Goal: Browse casually

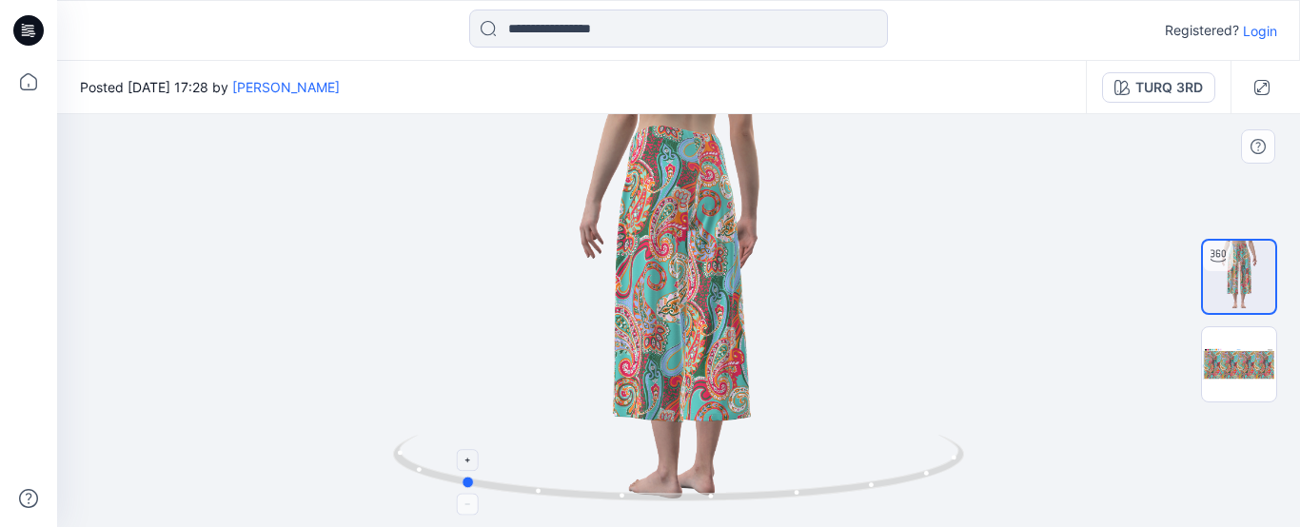
drag, startPoint x: 748, startPoint y: 496, endPoint x: 856, endPoint y: 464, distance: 112.0
click at [856, 464] on icon at bounding box center [681, 470] width 576 height 71
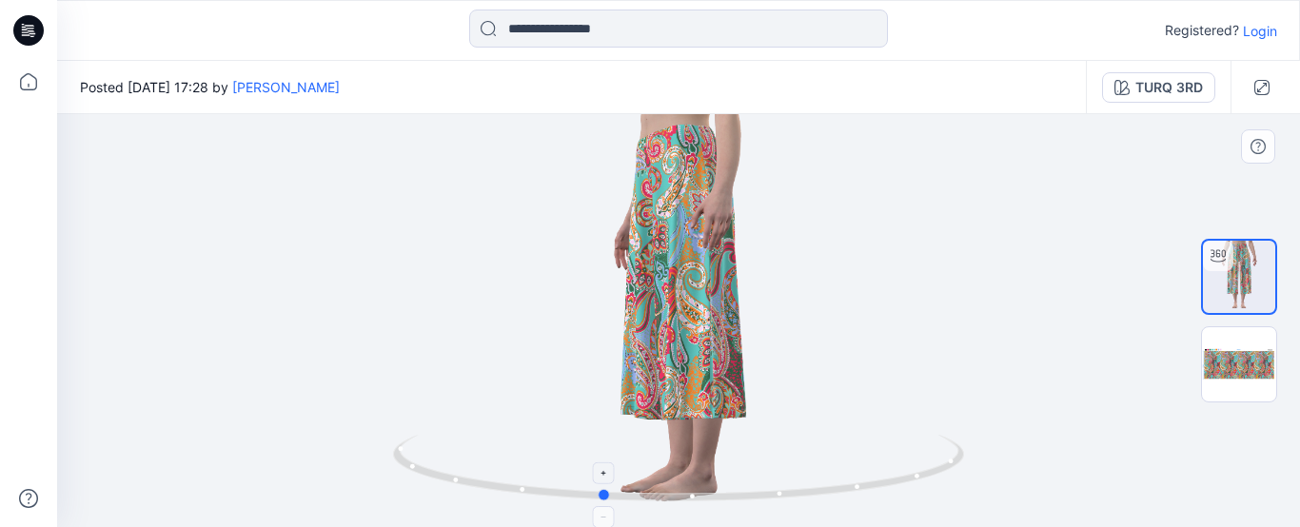
drag, startPoint x: 785, startPoint y: 504, endPoint x: 926, endPoint y: 500, distance: 140.9
click at [926, 500] on icon at bounding box center [681, 470] width 576 height 71
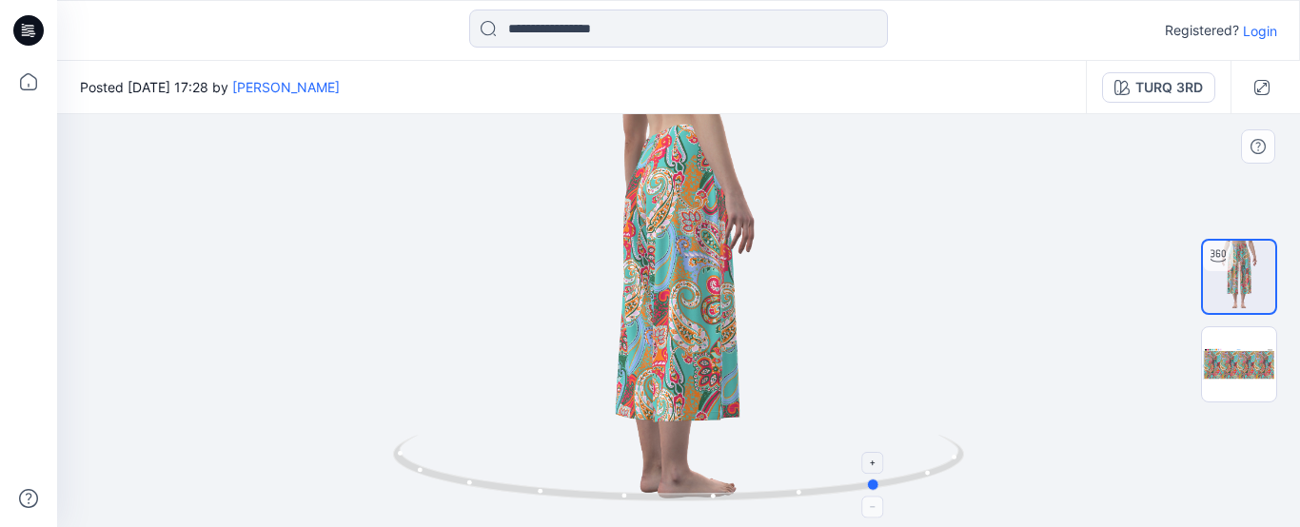
drag, startPoint x: 846, startPoint y: 505, endPoint x: 877, endPoint y: 437, distance: 75.4
click at [551, 442] on icon at bounding box center [681, 470] width 576 height 71
click at [868, 393] on div at bounding box center [678, 320] width 1243 height 413
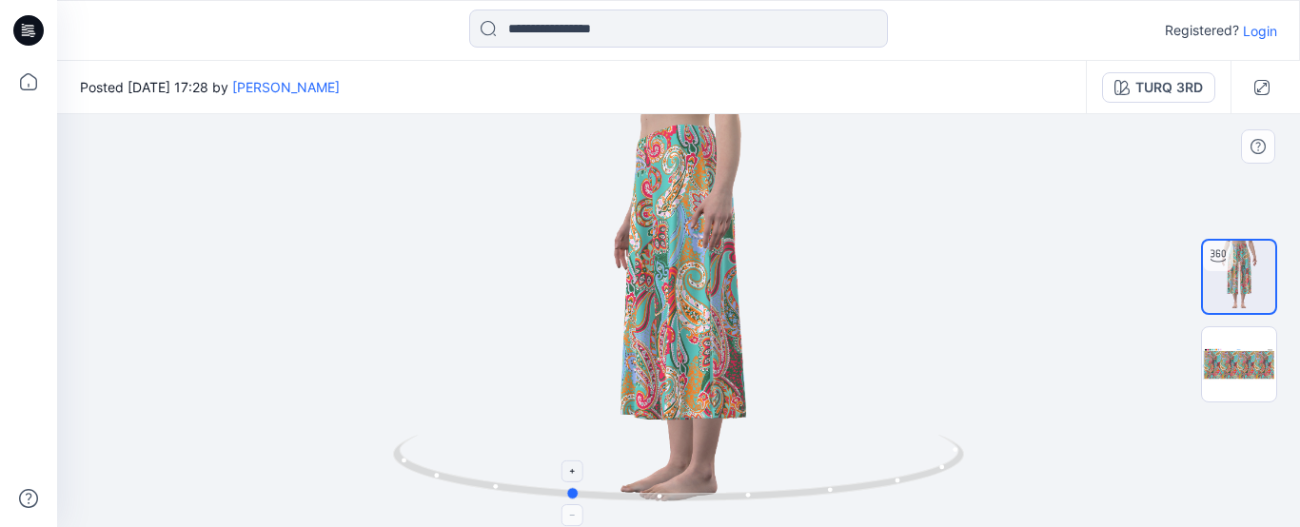
drag, startPoint x: 708, startPoint y: 502, endPoint x: 403, endPoint y: 464, distance: 307.7
click at [400, 466] on icon at bounding box center [681, 470] width 576 height 71
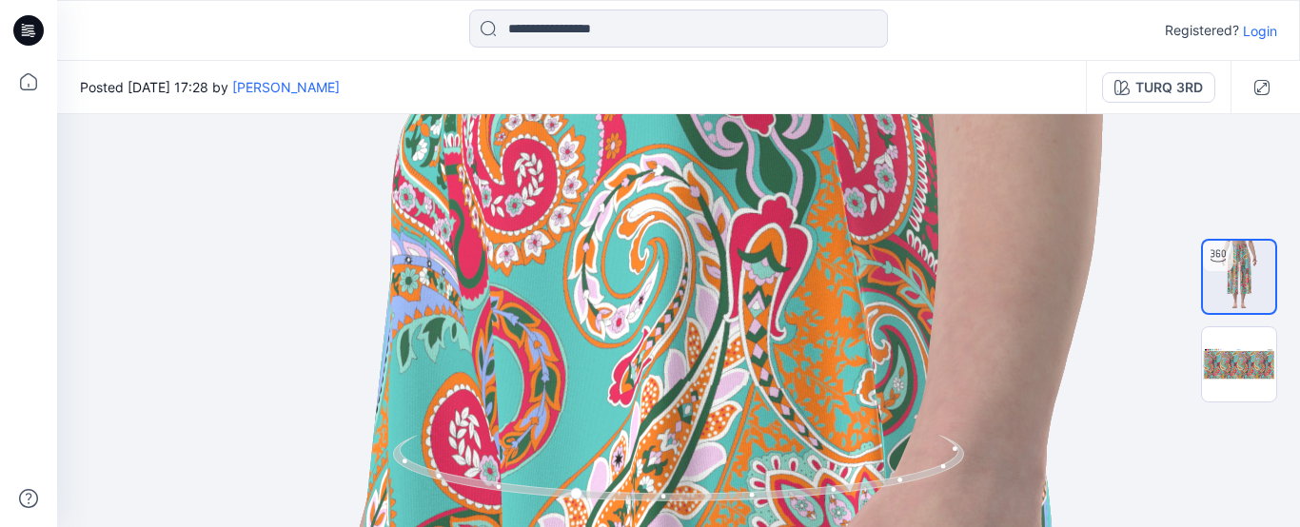
drag, startPoint x: 791, startPoint y: 201, endPoint x: 791, endPoint y: 561, distance: 359.7
click at [791, 526] on html "Registered? Login Posted [DATE] 17:28 by [PERSON_NAME] TURQ 3RD TURQ 3RD Loadin…" at bounding box center [650, 263] width 1300 height 527
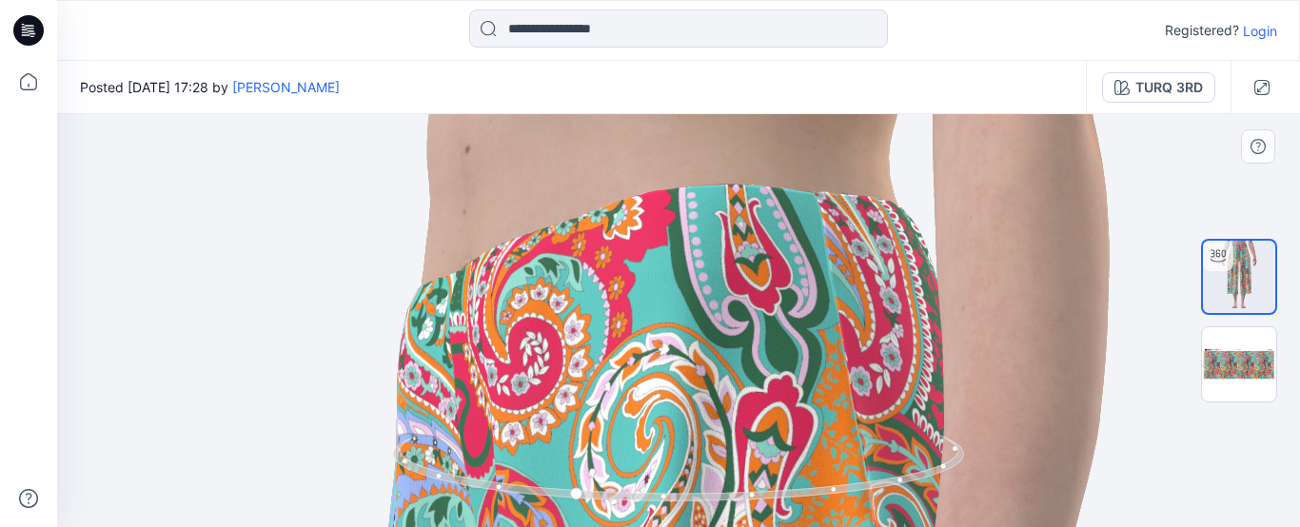
drag, startPoint x: 742, startPoint y: 259, endPoint x: 748, endPoint y: 383, distance: 123.9
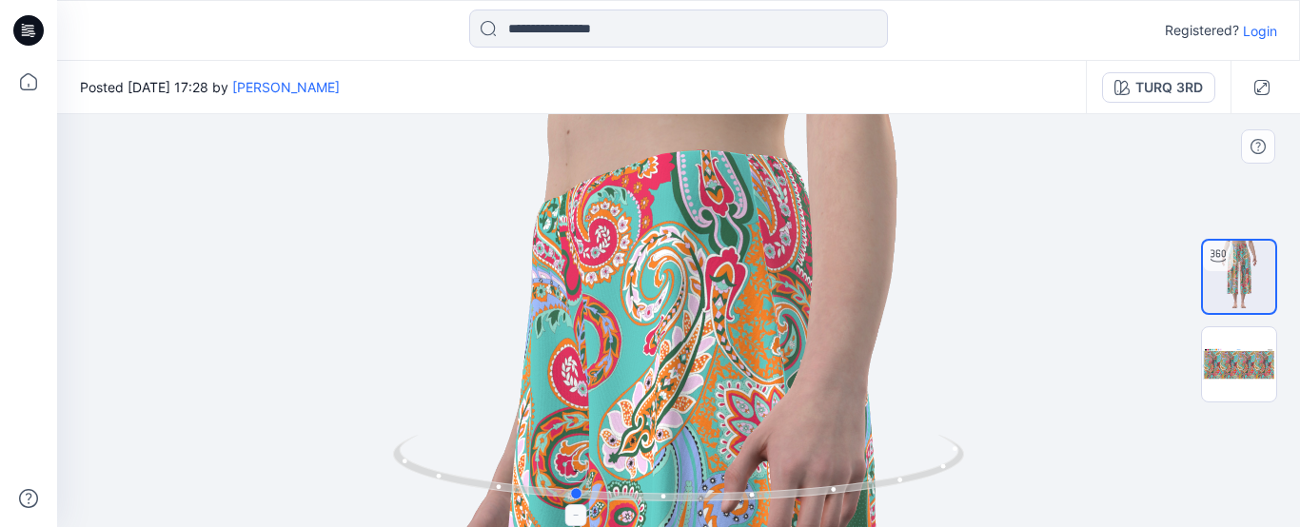
click at [580, 503] on icon at bounding box center [681, 470] width 576 height 71
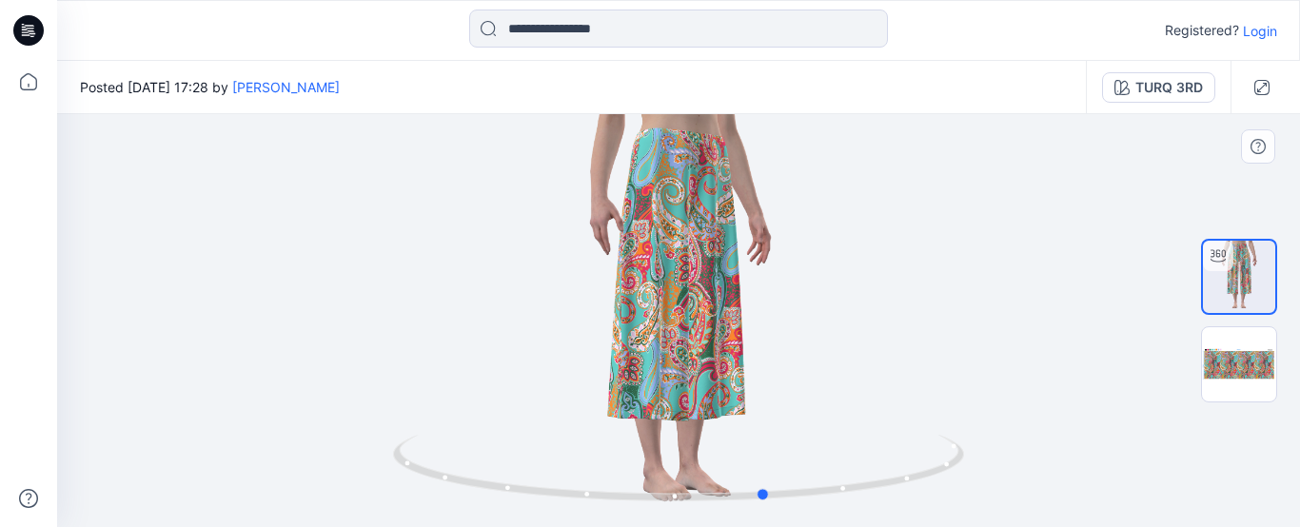
drag, startPoint x: 747, startPoint y: 316, endPoint x: 941, endPoint y: 414, distance: 217.5
click at [941, 414] on div at bounding box center [678, 320] width 1243 height 413
click at [759, 484] on icon at bounding box center [681, 470] width 576 height 71
click at [21, 504] on icon at bounding box center [28, 498] width 19 height 19
click at [306, 305] on div at bounding box center [678, 320] width 1243 height 413
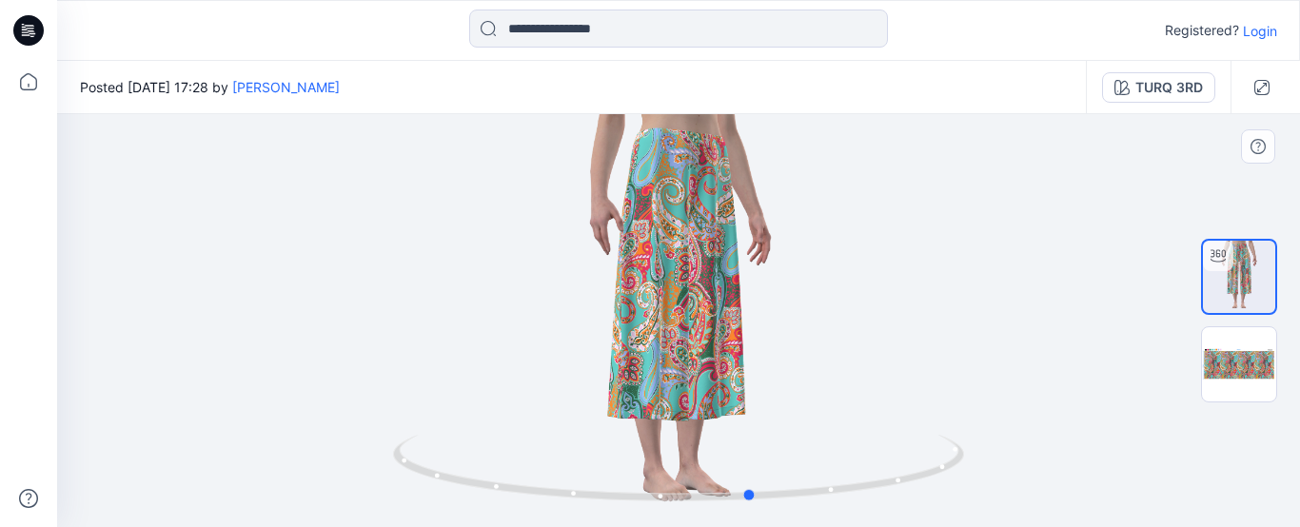
drag, startPoint x: 719, startPoint y: 498, endPoint x: 1211, endPoint y: 492, distance: 491.1
click at [1211, 492] on div at bounding box center [678, 320] width 1243 height 413
